Goal: Task Accomplishment & Management: Use online tool/utility

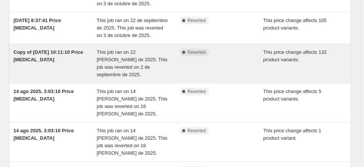
scroll to position [88, 0]
click at [127, 83] on div "Copy of [DATE] 10:11:10 Price [MEDICAL_DATA] This job ran on 22 [PERSON_NAME] d…" at bounding box center [180, 63] width 342 height 39
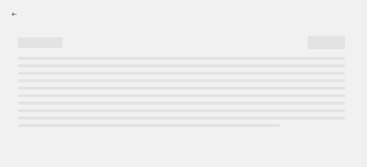
select select "ecap"
select select "no_change"
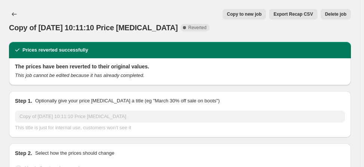
select select "collection"
click at [253, 13] on span "Copy to new job" at bounding box center [244, 14] width 35 height 6
select select "ecap"
select select "no_change"
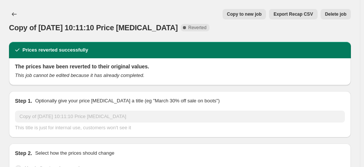
select select "collection"
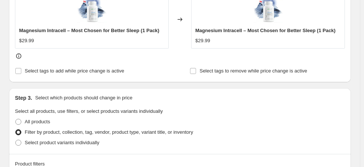
scroll to position [411, 0]
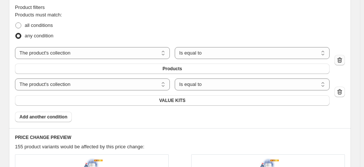
click at [342, 60] on icon "button" at bounding box center [339, 59] width 7 height 7
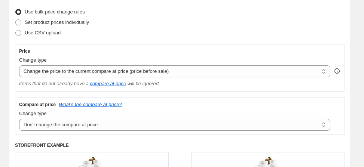
scroll to position [785, 0]
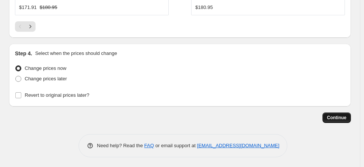
click at [337, 118] on span "Continue" at bounding box center [336, 118] width 19 height 6
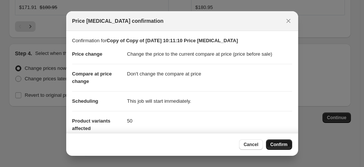
click at [279, 144] on span "Confirm" at bounding box center [278, 145] width 17 height 6
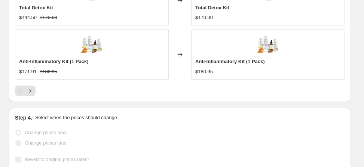
scroll to position [804, 0]
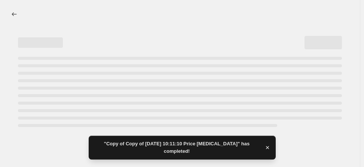
select select "ecap"
select select "no_change"
select select "collection"
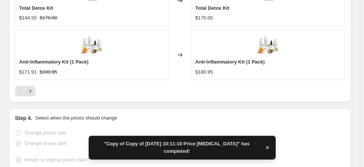
scroll to position [0, 0]
